Goal: Task Accomplishment & Management: Use online tool/utility

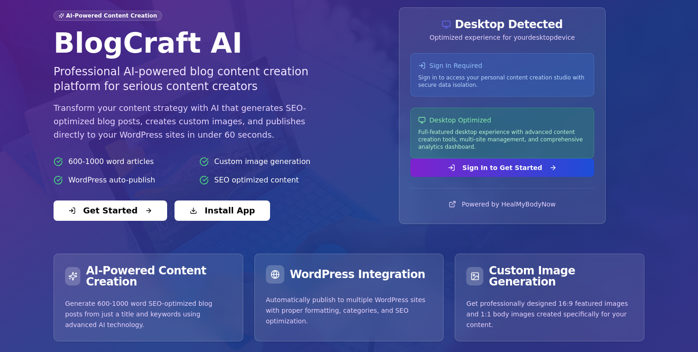
click at [465, 169] on button "Sign In to Get Started" at bounding box center [503, 167] width 184 height 18
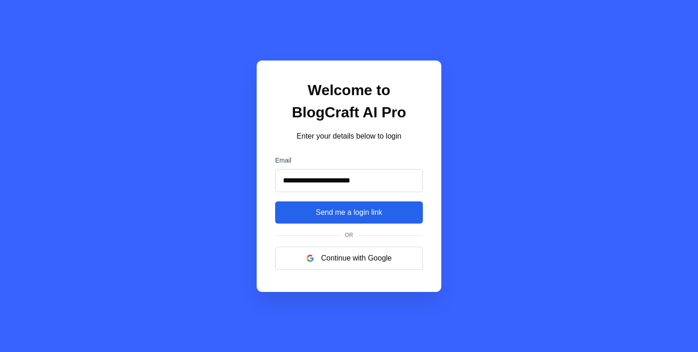
type input "**********"
click at [373, 204] on button "Send me a login link" at bounding box center [349, 212] width 148 height 22
